Goal: Transaction & Acquisition: Purchase product/service

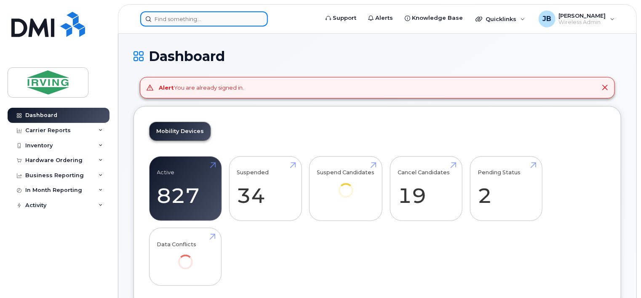
click at [212, 15] on input at bounding box center [204, 18] width 128 height 15
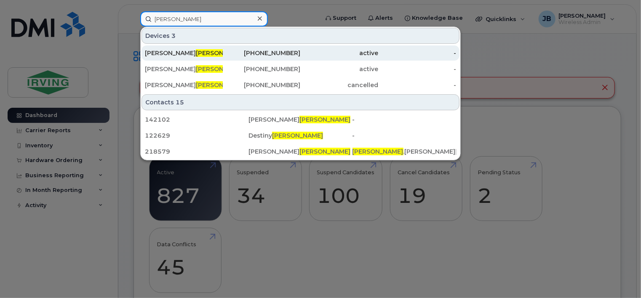
type input "[PERSON_NAME]"
click at [196, 52] on span "[PERSON_NAME]" at bounding box center [221, 53] width 51 height 8
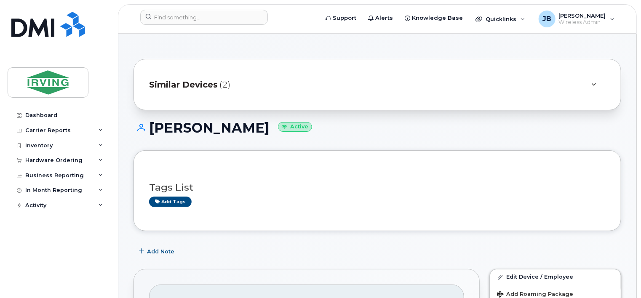
click at [201, 87] on span "Similar Devices" at bounding box center [183, 85] width 69 height 12
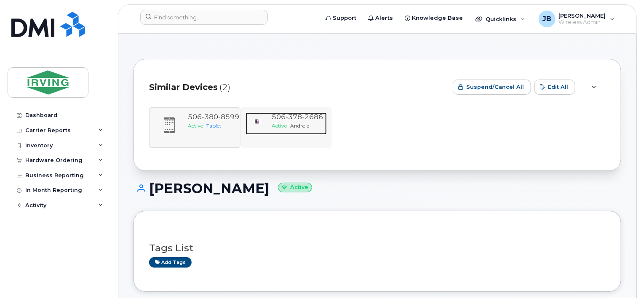
click at [300, 119] on span "378" at bounding box center [294, 117] width 16 height 8
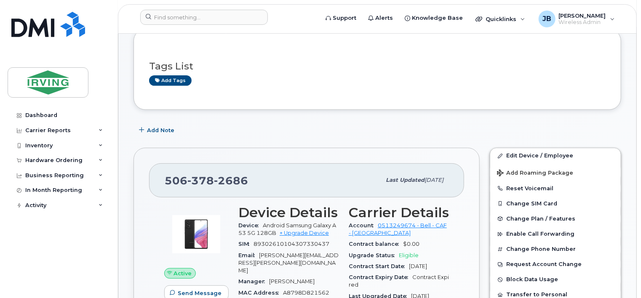
scroll to position [126, 0]
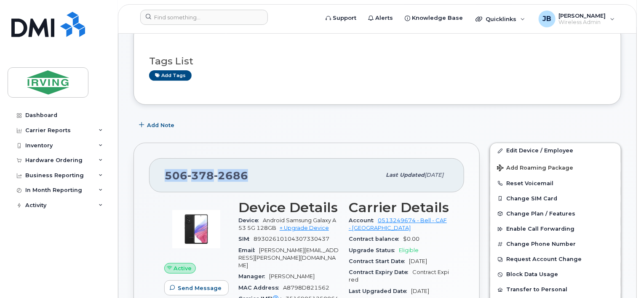
drag, startPoint x: 246, startPoint y: 173, endPoint x: 164, endPoint y: 173, distance: 82.1
click at [164, 173] on div "506 378 2686 Last updated Jul 30, 2025" at bounding box center [306, 175] width 315 height 34
copy span "506 378 2686"
drag, startPoint x: 304, startPoint y: 229, endPoint x: 299, endPoint y: 227, distance: 5.2
click at [304, 229] on link "+ Upgrade Device" at bounding box center [304, 228] width 49 height 6
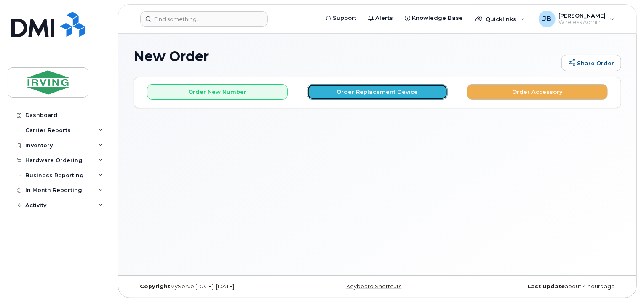
click at [379, 89] on button "Order Replacement Device" at bounding box center [377, 92] width 141 height 16
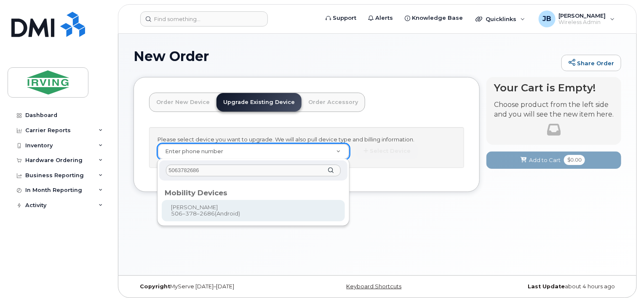
type input "5063782686"
type input "701369"
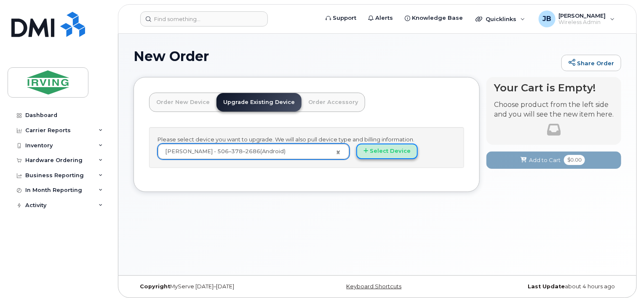
click at [376, 149] on button "Select Device" at bounding box center [387, 152] width 62 height 16
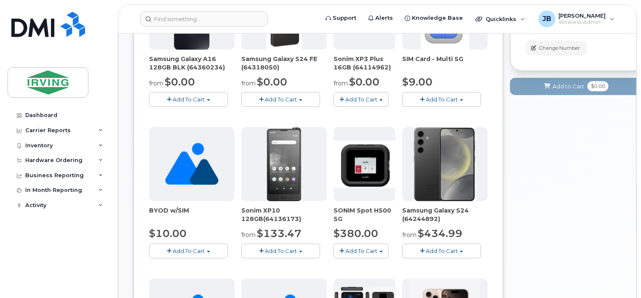
scroll to position [174, 0]
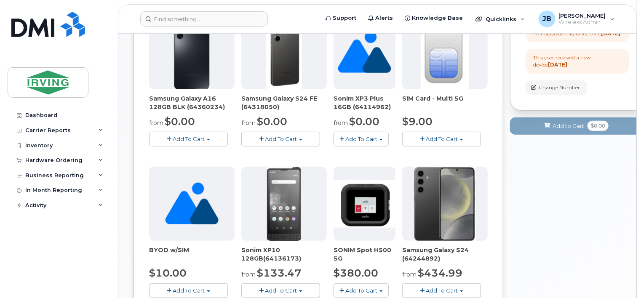
click at [286, 136] on span "Add To Cart" at bounding box center [281, 139] width 32 height 7
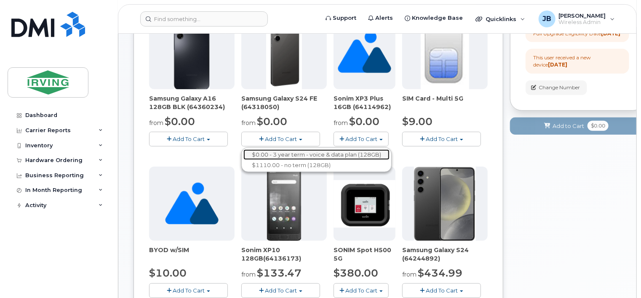
click at [278, 152] on link "$0.00 - 3 year term - voice & data plan (128GB)" at bounding box center [316, 155] width 146 height 11
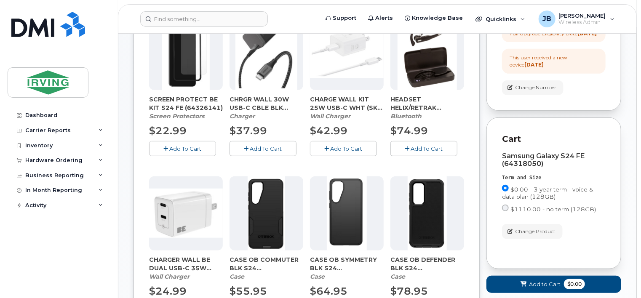
click at [188, 147] on span "Add To Cart" at bounding box center [186, 148] width 32 height 7
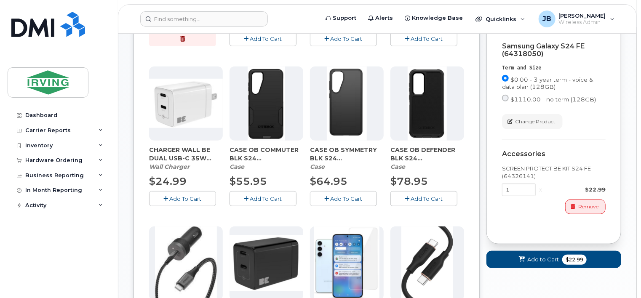
scroll to position [301, 0]
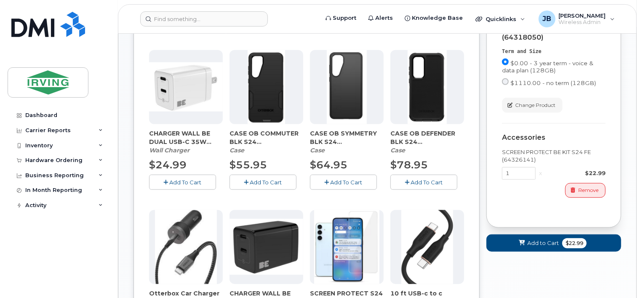
click at [181, 184] on span "Add To Cart" at bounding box center [186, 182] width 32 height 7
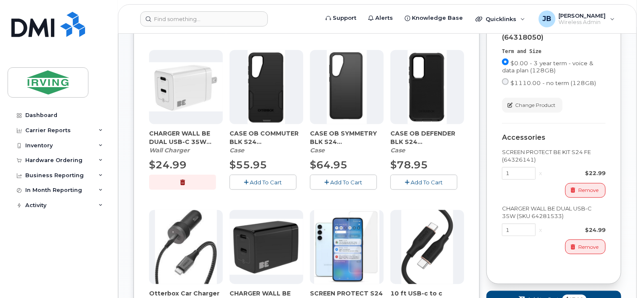
click at [271, 181] on span "Add To Cart" at bounding box center [266, 182] width 32 height 7
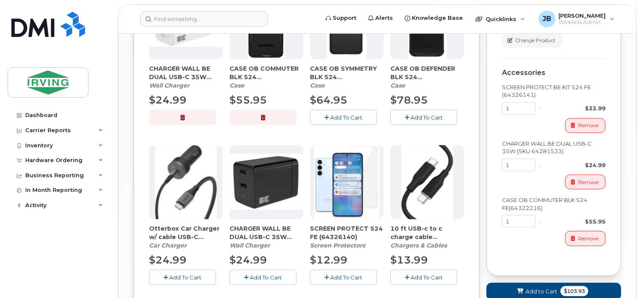
scroll to position [385, 0]
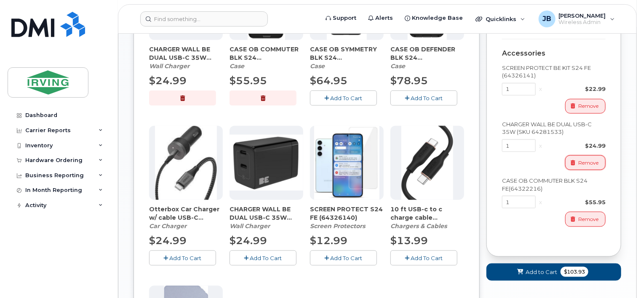
click at [591, 167] on span "Remove" at bounding box center [588, 163] width 20 height 8
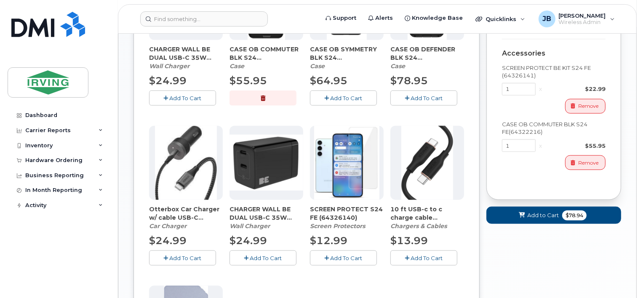
click at [268, 257] on span "Add To Cart" at bounding box center [266, 258] width 32 height 7
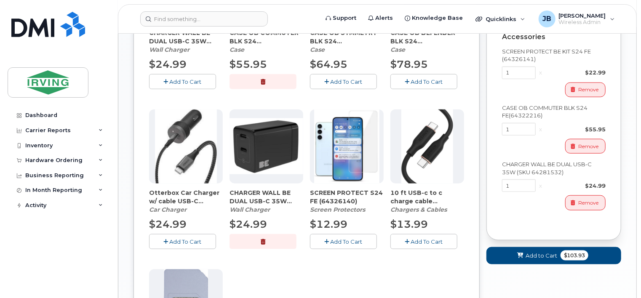
scroll to position [427, 0]
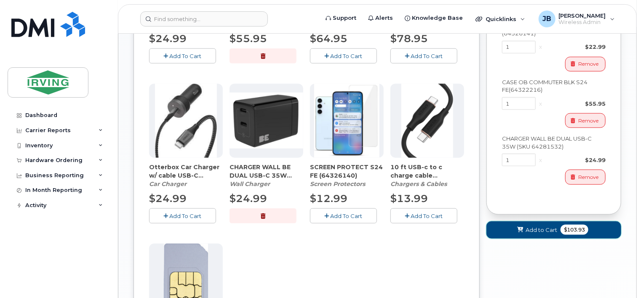
click at [547, 234] on span "Add to Cart" at bounding box center [542, 230] width 32 height 8
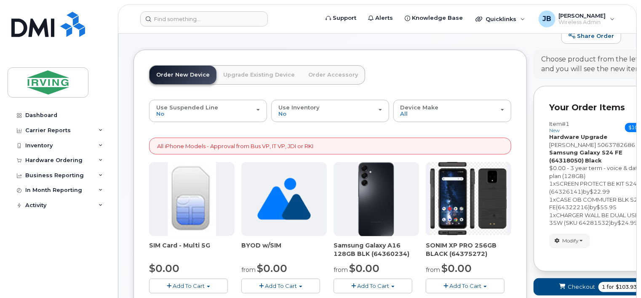
scroll to position [42, 0]
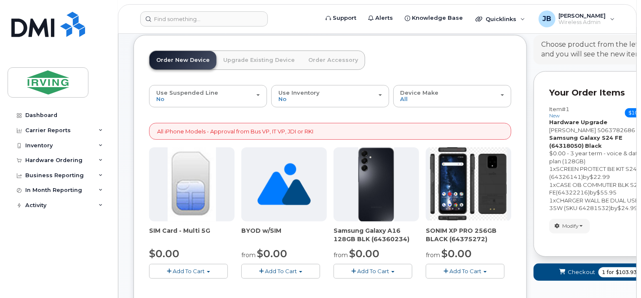
click at [625, 210] on span "$24.99" at bounding box center [628, 208] width 20 height 7
click at [631, 209] on span "$24.99" at bounding box center [628, 208] width 20 height 7
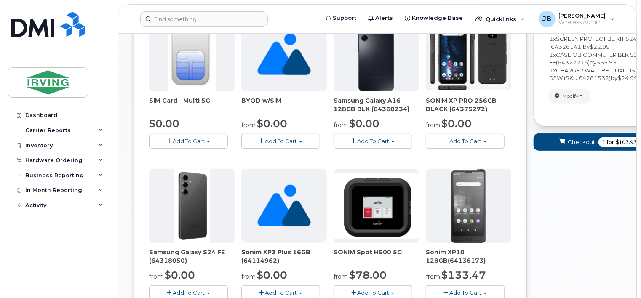
scroll to position [211, 0]
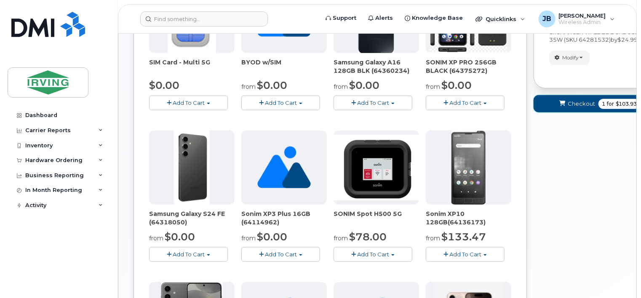
click at [627, 102] on span "$103.93" at bounding box center [626, 104] width 21 height 8
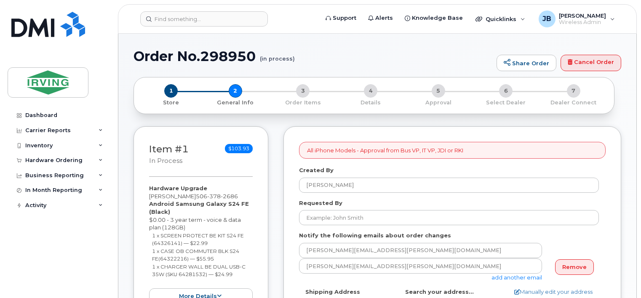
select select
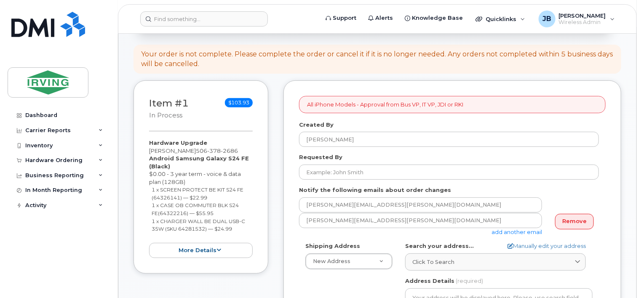
scroll to position [84, 0]
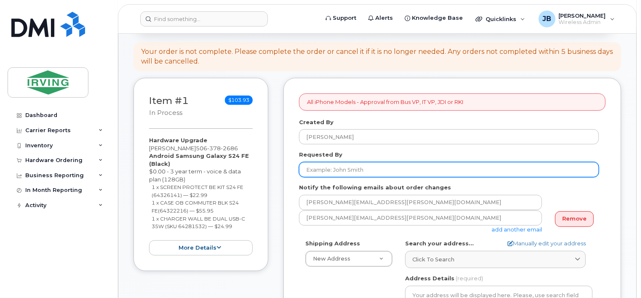
click at [317, 169] on input "Requested By" at bounding box center [449, 169] width 300 height 15
type input "[PERSON_NAME]"
type input "5068504715"
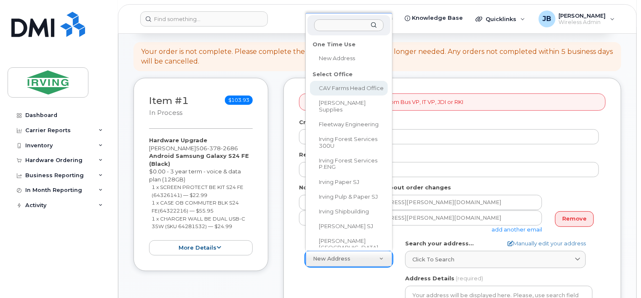
select select
type textarea "100 Prom Midland DIEPPE NB E1A 6X4 CANADA Dieppe New Brunswick E1A 6X4"
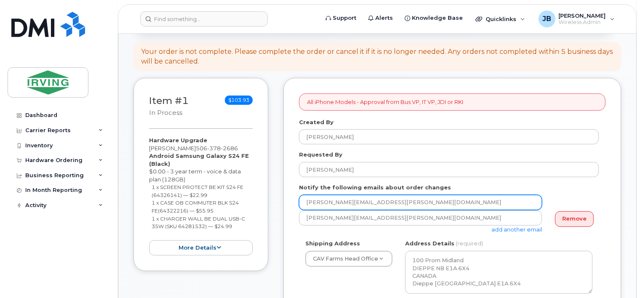
drag, startPoint x: 406, startPoint y: 203, endPoint x: 297, endPoint y: 206, distance: 109.2
click at [297, 206] on div "All iPhone Models - Approval from Bus VP, IT VP, JDI or RKI Created By Jim Brig…" at bounding box center [452, 302] width 338 height 448
type input "briggs.jim@cavendishfarms.com"
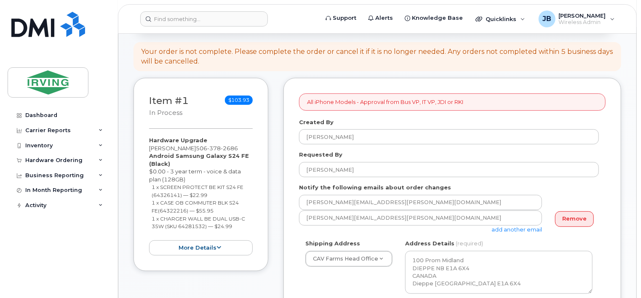
click at [582, 216] on link "Remove" at bounding box center [574, 219] width 39 height 16
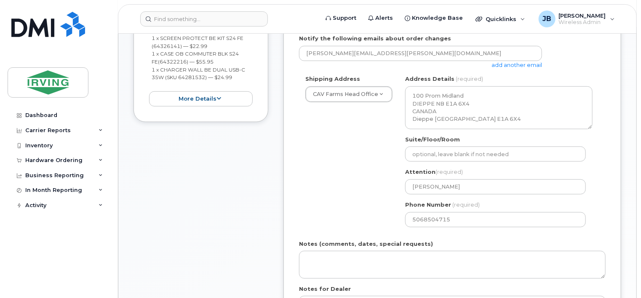
scroll to position [337, 0]
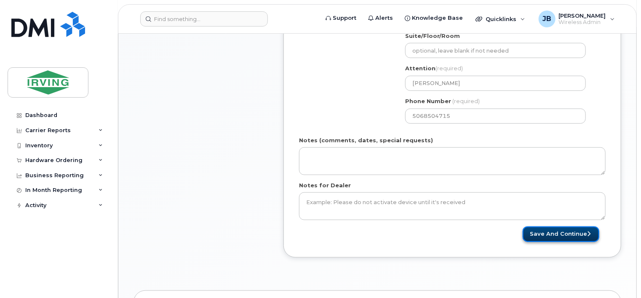
click at [559, 230] on button "Save and Continue" at bounding box center [561, 235] width 77 height 16
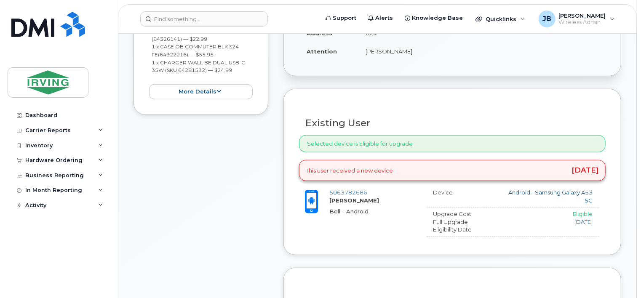
scroll to position [253, 0]
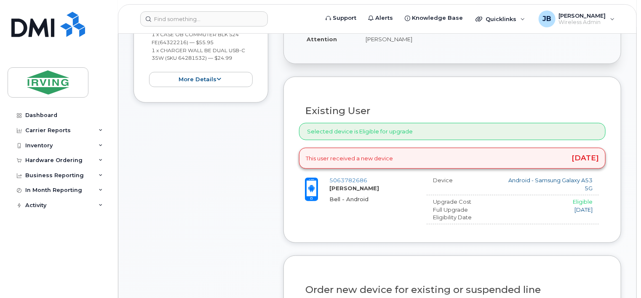
click at [358, 133] on div "Selected device is Eligible for upgrade" at bounding box center [452, 131] width 307 height 17
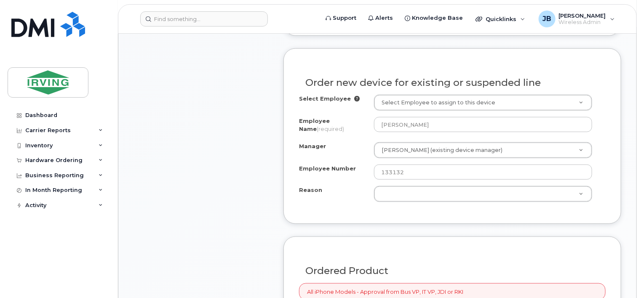
scroll to position [463, 0]
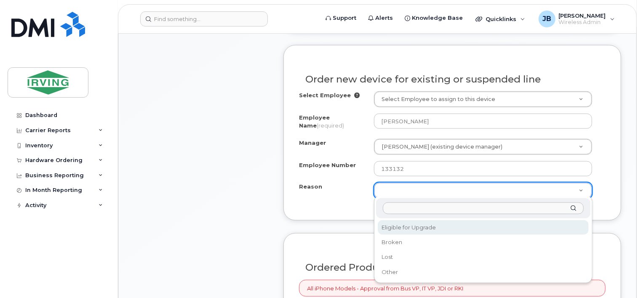
select select "eligible_for_upgrade"
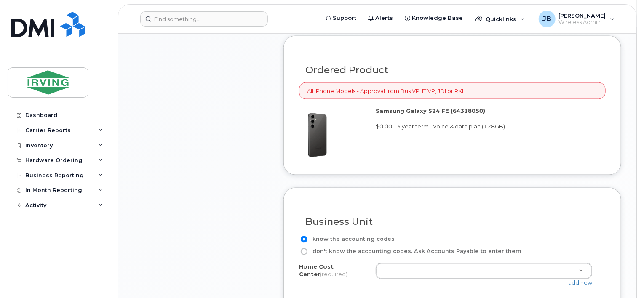
scroll to position [716, 0]
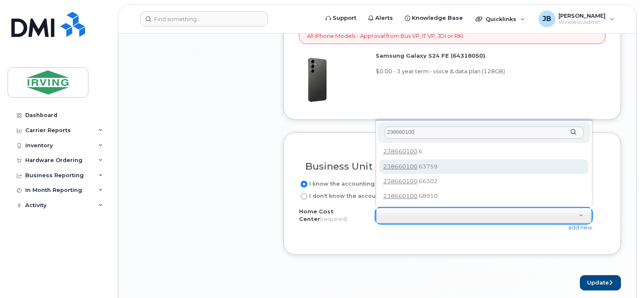
type input "238660100"
type input "238660100.63759"
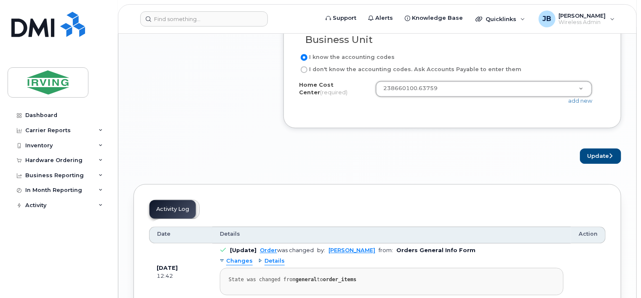
scroll to position [842, 0]
drag, startPoint x: 596, startPoint y: 154, endPoint x: 553, endPoint y: 157, distance: 43.9
click at [596, 154] on button "Update" at bounding box center [600, 157] width 41 height 16
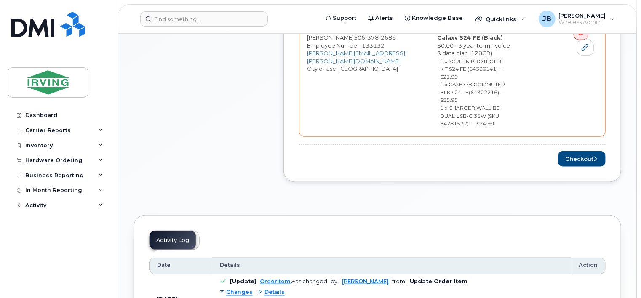
scroll to position [421, 0]
click at [583, 151] on button "Checkout" at bounding box center [582, 159] width 48 height 16
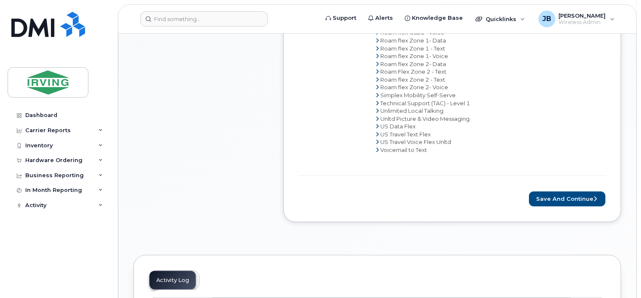
scroll to position [548, 0]
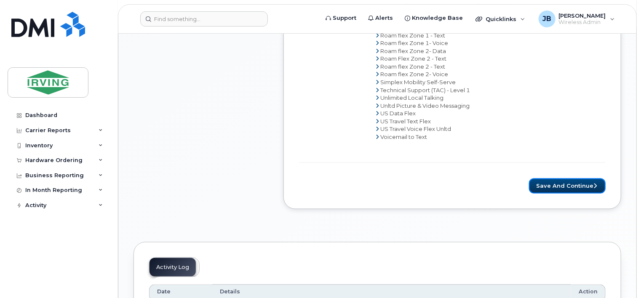
drag, startPoint x: 568, startPoint y: 182, endPoint x: 531, endPoint y: 182, distance: 37.1
click at [568, 182] on button "Save and Continue" at bounding box center [567, 187] width 77 height 16
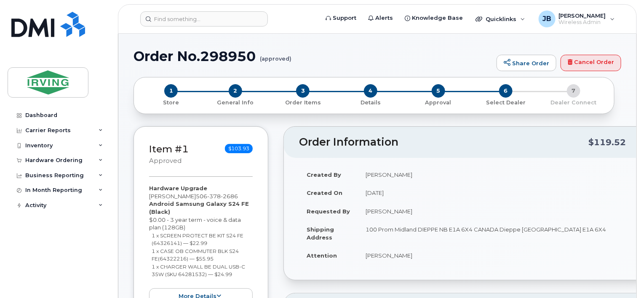
radio input "true"
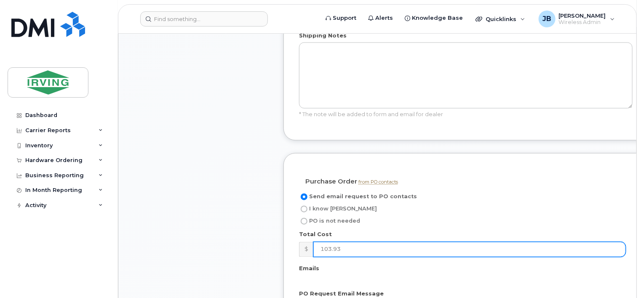
scroll to position [716, 0]
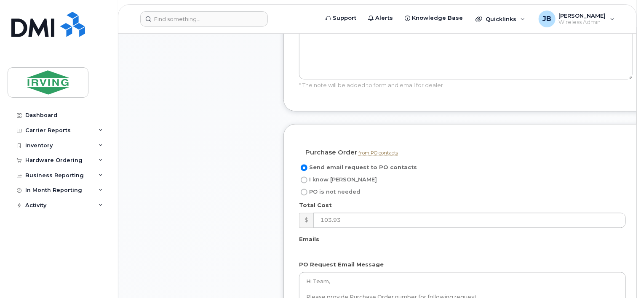
click at [305, 180] on input "I know [PERSON_NAME]" at bounding box center [304, 180] width 7 height 7
radio input "true"
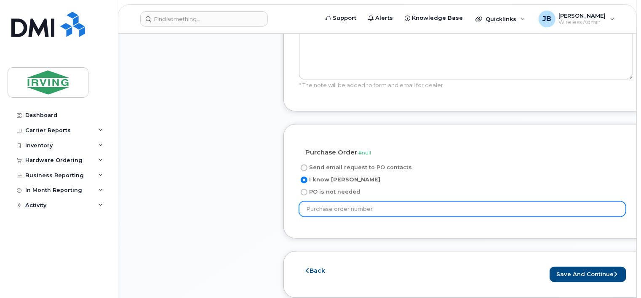
click at [361, 209] on input "text" at bounding box center [462, 209] width 327 height 15
paste input "632672"
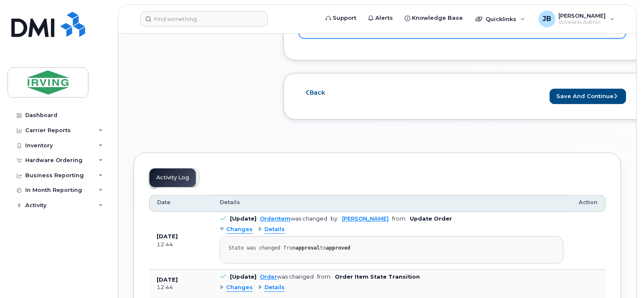
scroll to position [927, 0]
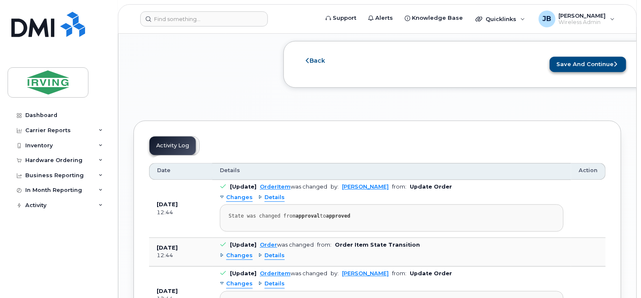
type input "632672"
click at [579, 67] on button "Save and Continue" at bounding box center [588, 64] width 77 height 16
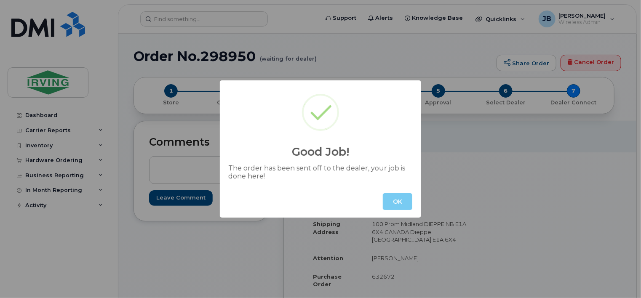
click at [398, 205] on button "OK" at bounding box center [397, 201] width 29 height 17
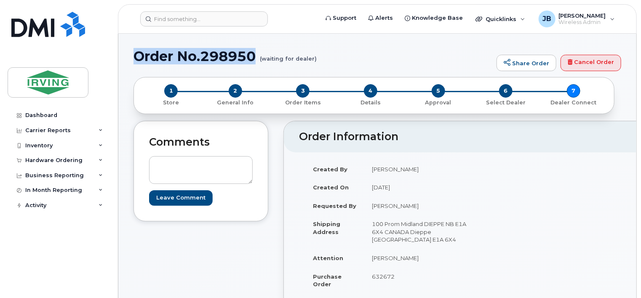
drag, startPoint x: 257, startPoint y: 55, endPoint x: 136, endPoint y: 57, distance: 121.3
click at [136, 57] on h1 "Order No.298950 (waiting for dealer)" at bounding box center [313, 56] width 359 height 15
copy h1 "Order No.298950"
drag, startPoint x: 396, startPoint y: 275, endPoint x: 373, endPoint y: 278, distance: 23.4
click at [373, 278] on td "632672" at bounding box center [424, 280] width 121 height 26
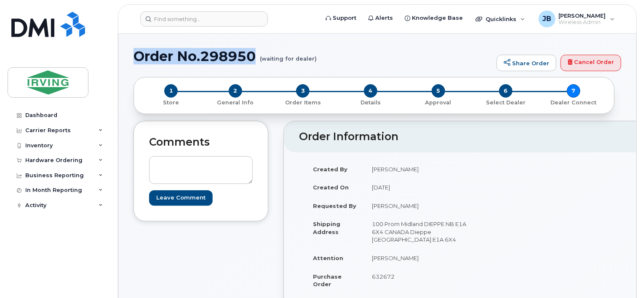
drag, startPoint x: 373, startPoint y: 278, endPoint x: 379, endPoint y: 275, distance: 6.4
copy span "632672"
